Goal: Transaction & Acquisition: Purchase product/service

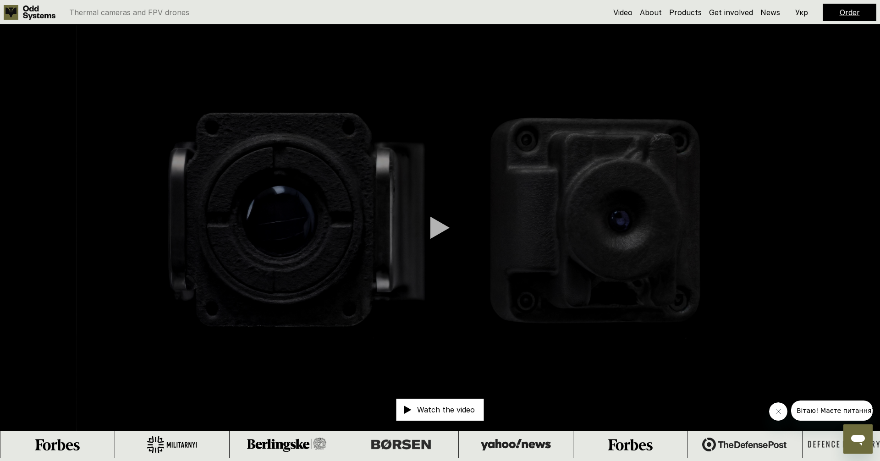
click at [683, 17] on h5 "Products" at bounding box center [685, 12] width 33 height 10
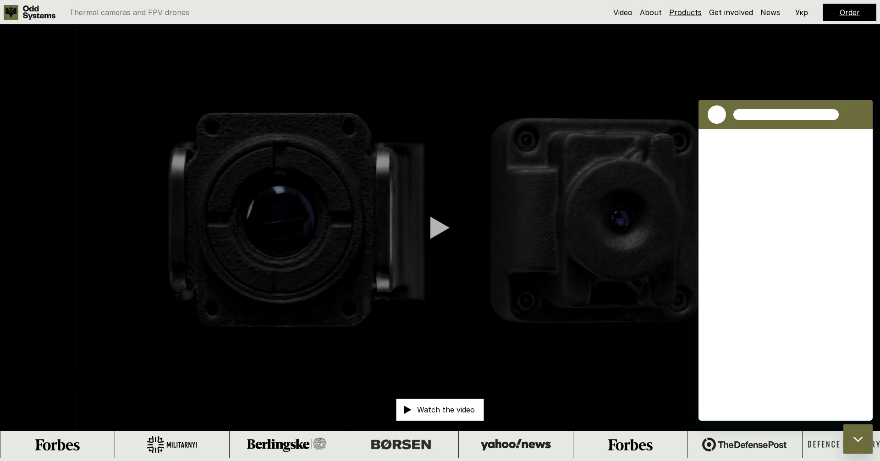
click at [685, 12] on link "Products" at bounding box center [685, 12] width 33 height 9
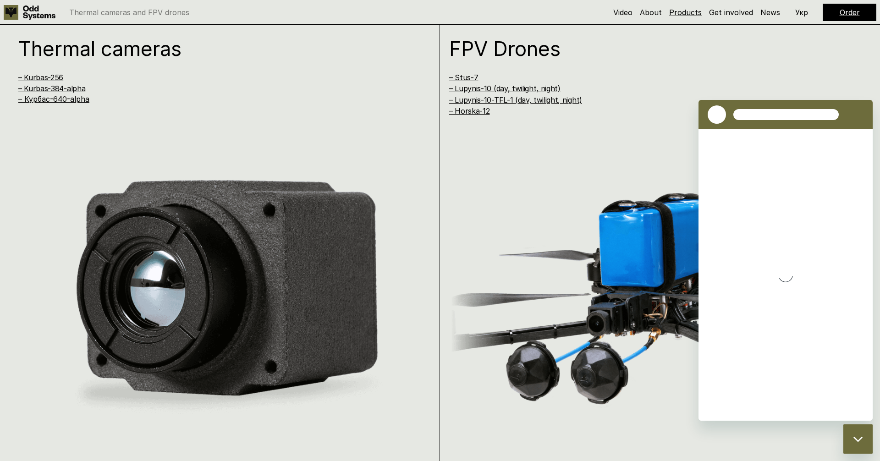
scroll to position [920, 0]
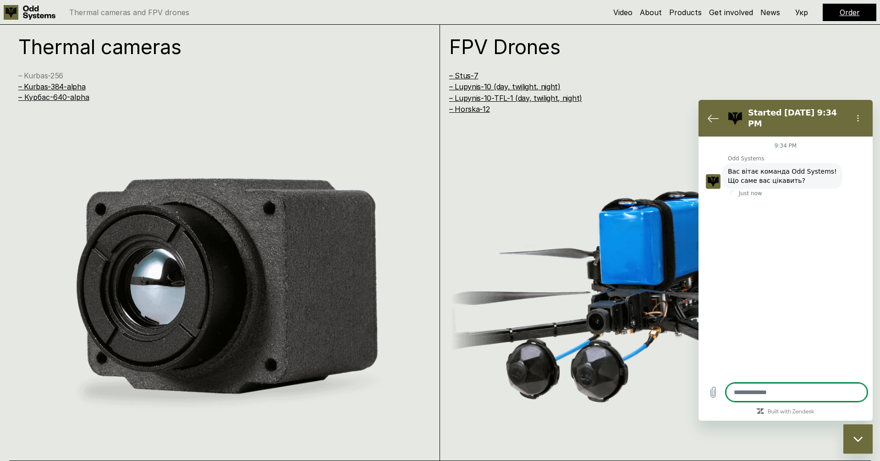
click at [59, 75] on link "– Kurbas-256" at bounding box center [40, 75] width 45 height 9
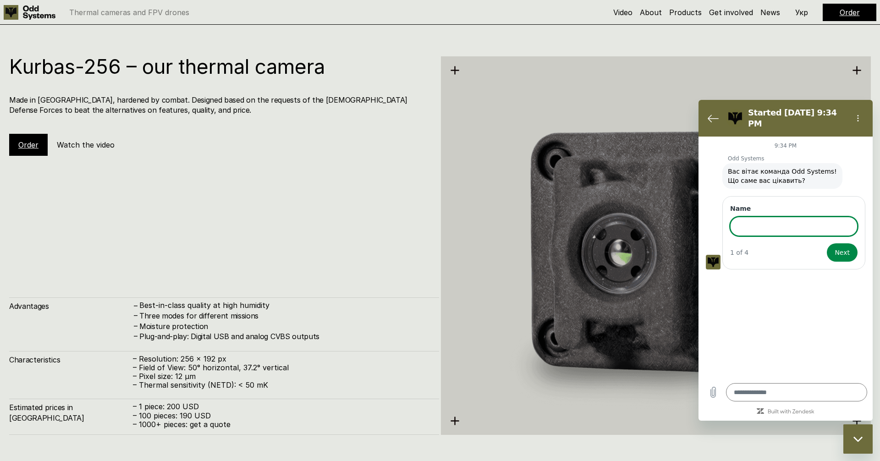
scroll to position [1381, 0]
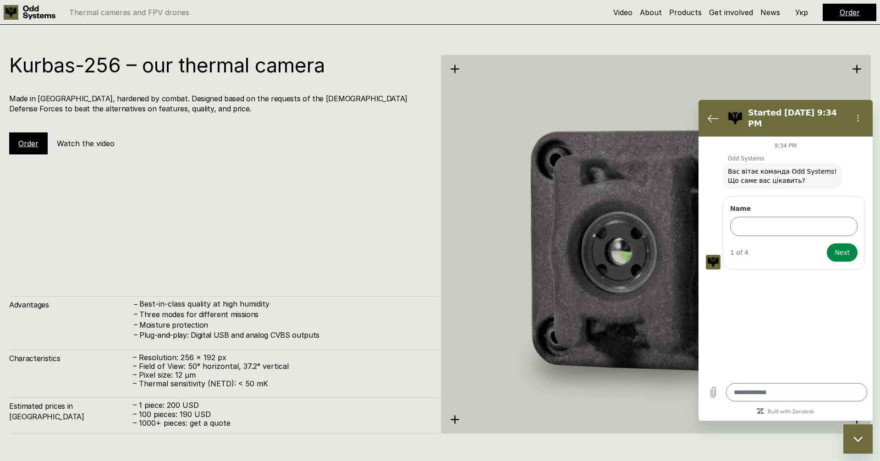
click at [26, 145] on link "Order" at bounding box center [28, 143] width 20 height 9
click at [24, 142] on link "Order" at bounding box center [28, 143] width 20 height 9
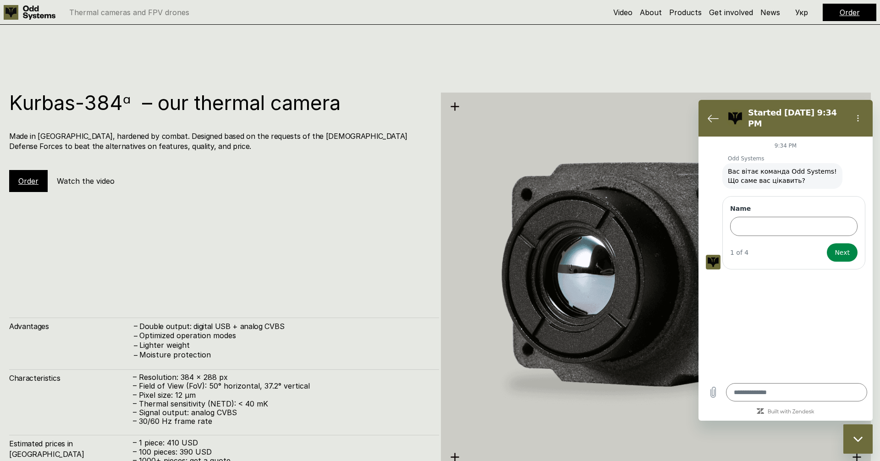
scroll to position [1804, 0]
click at [865, 432] on div "Close messaging window" at bounding box center [858, 439] width 28 height 28
type textarea "*"
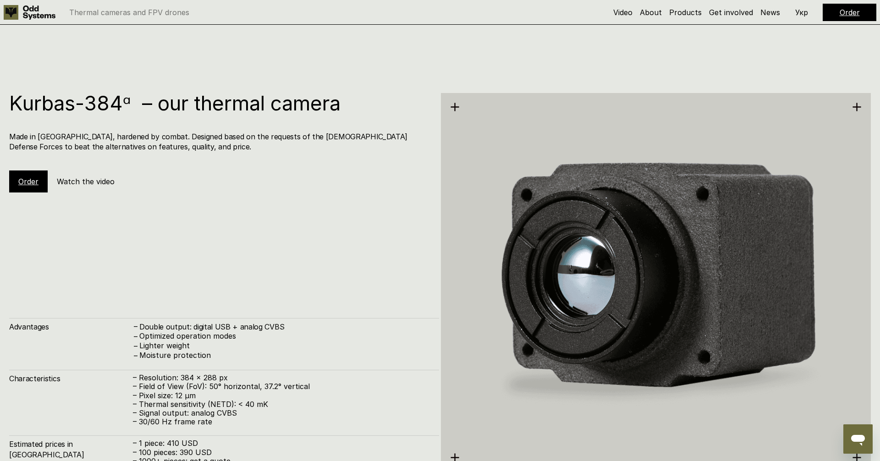
click at [29, 182] on link "Order" at bounding box center [28, 181] width 20 height 9
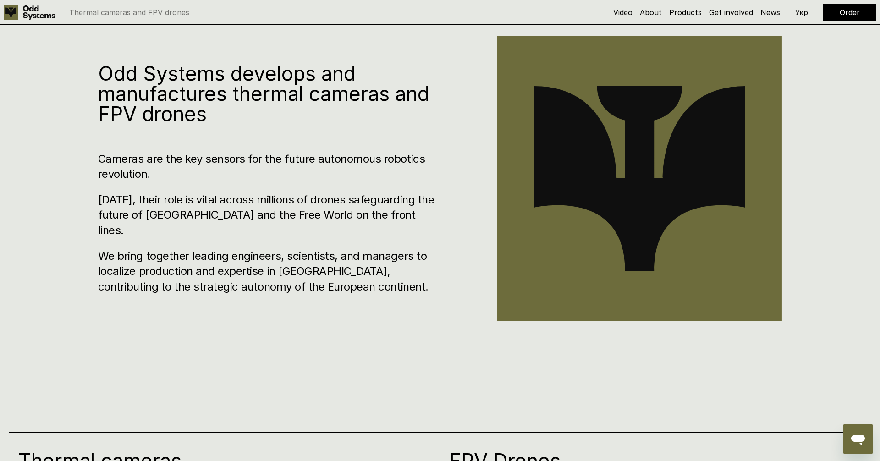
scroll to position [0, 0]
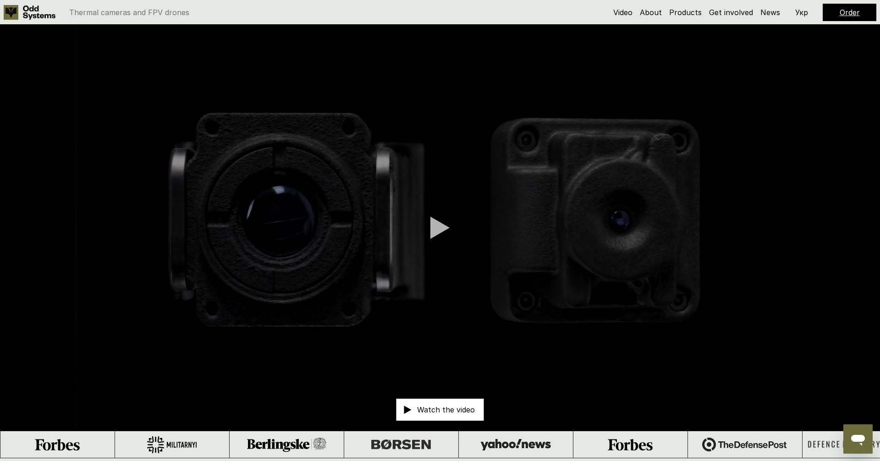
click at [439, 227] on div at bounding box center [439, 227] width 19 height 23
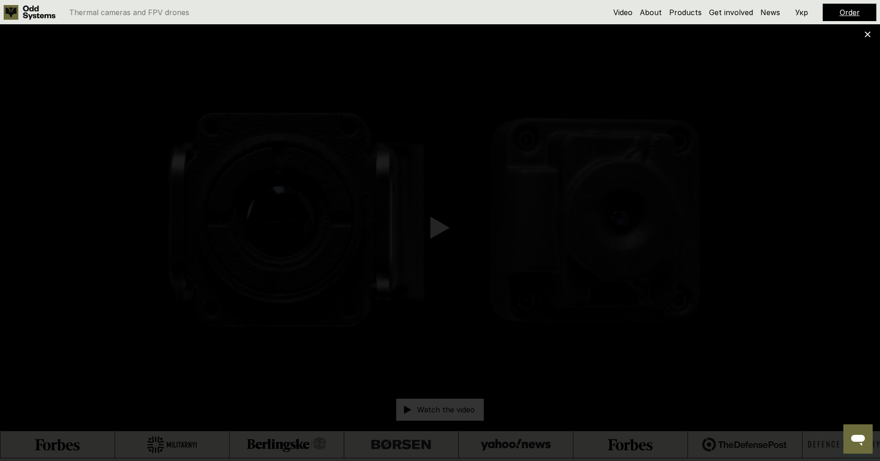
scroll to position [920, 0]
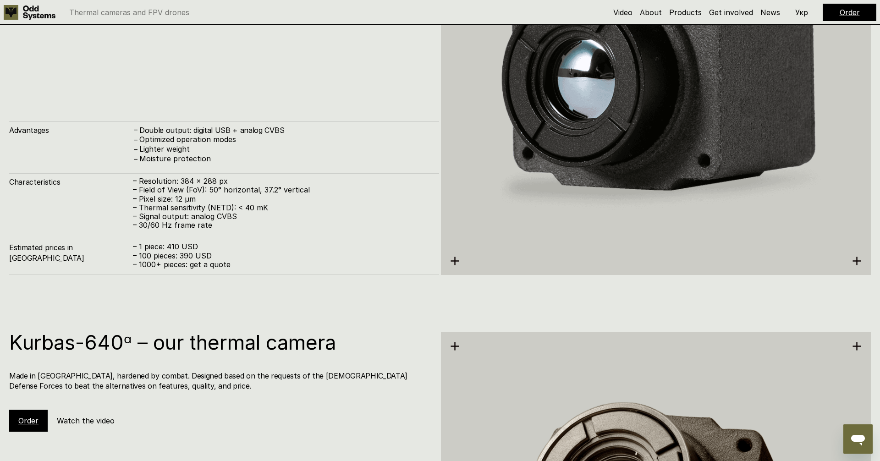
scroll to position [2149, 0]
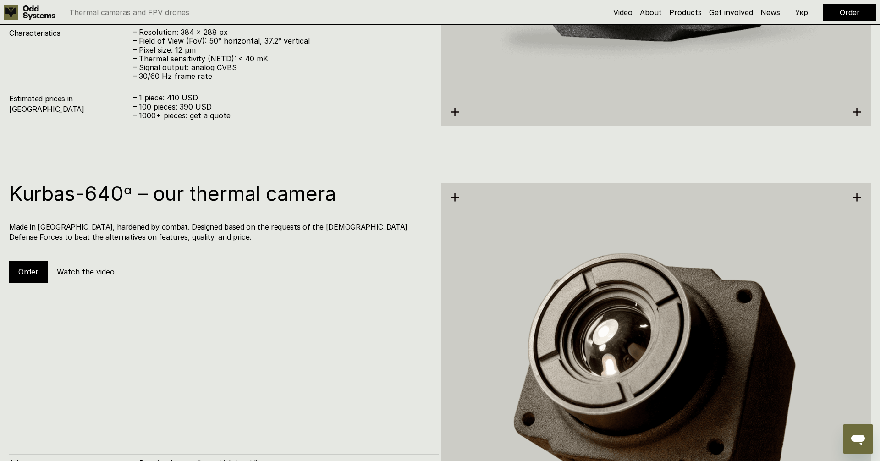
click at [80, 275] on h5 "Watch the video" at bounding box center [86, 272] width 58 height 10
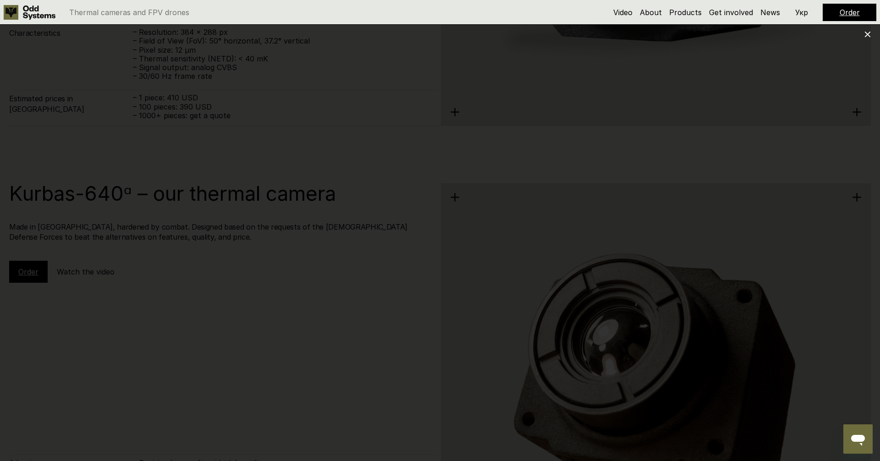
click at [871, 36] on div at bounding box center [440, 230] width 880 height 461
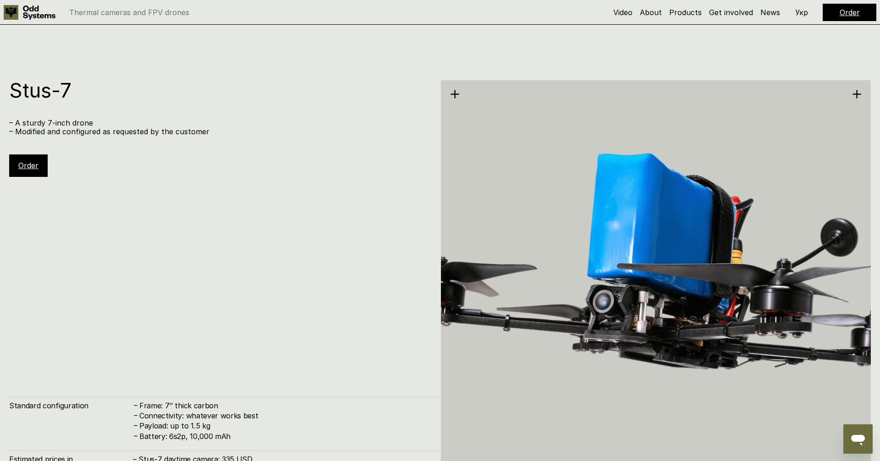
scroll to position [2711, 0]
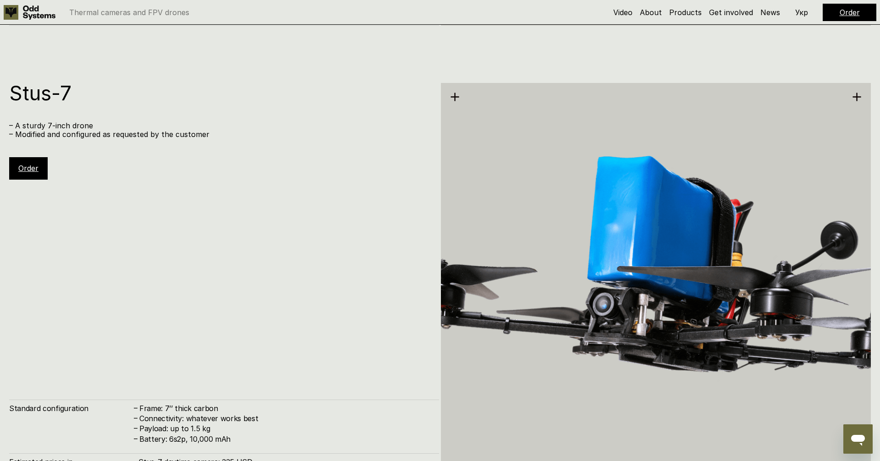
click at [32, 170] on link "Order" at bounding box center [28, 168] width 20 height 9
click at [851, 14] on link "Order" at bounding box center [850, 12] width 20 height 9
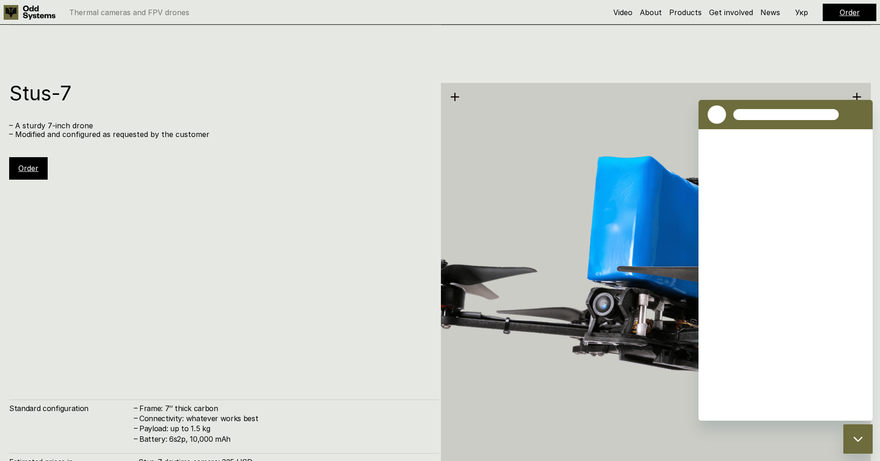
scroll to position [0, 0]
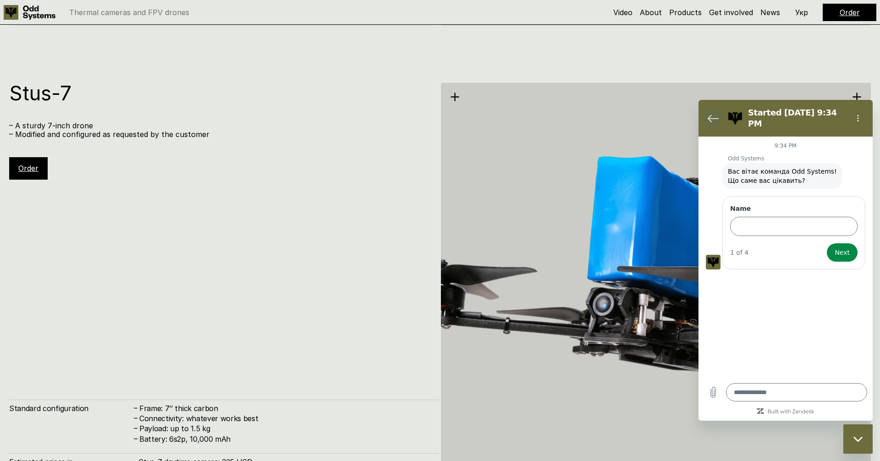
click at [713, 113] on icon "Back to the conversation list" at bounding box center [713, 118] width 11 height 11
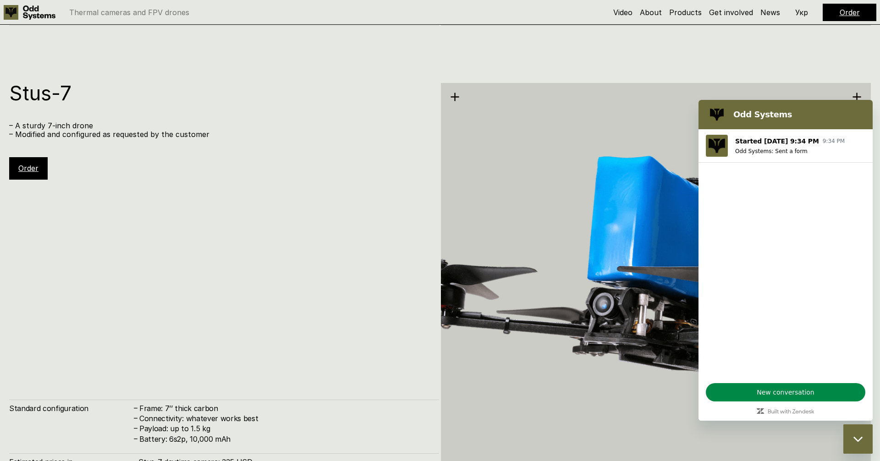
click at [859, 441] on icon "Close messaging window" at bounding box center [858, 439] width 10 height 6
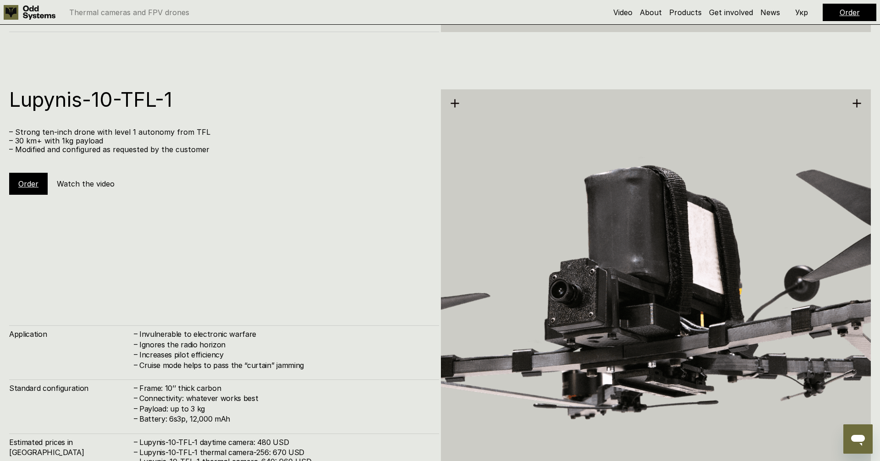
scroll to position [3685, 0]
